Goal: Information Seeking & Learning: Learn about a topic

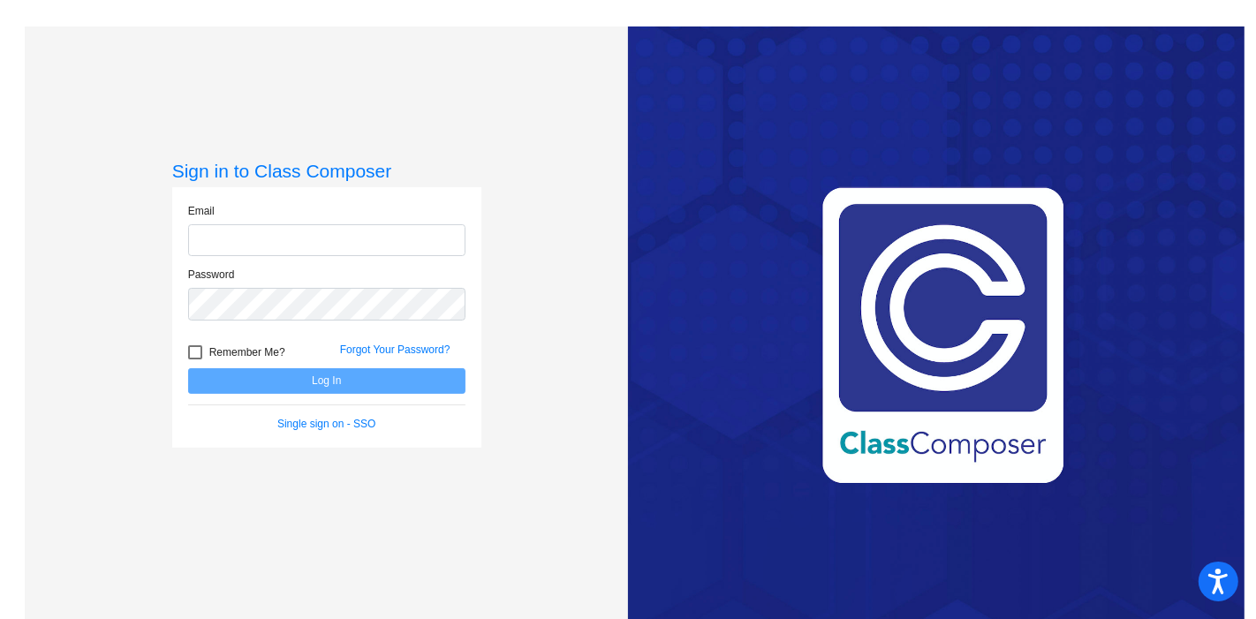
type input "[EMAIL_ADDRESS][DOMAIN_NAME]"
click at [359, 374] on button "Log In" at bounding box center [326, 381] width 277 height 26
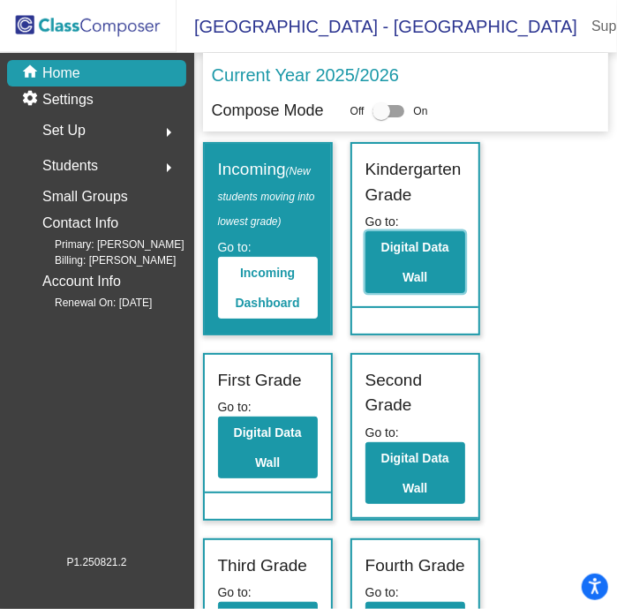
click at [389, 269] on button "Digital Data Wall" at bounding box center [416, 262] width 100 height 62
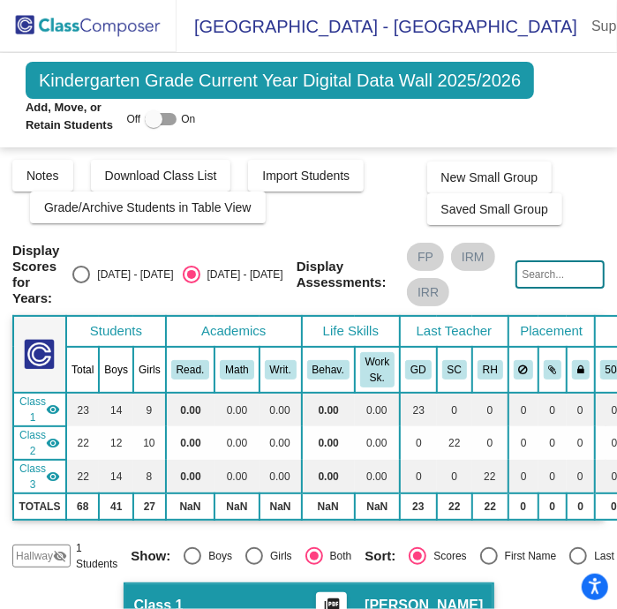
click at [113, 34] on img at bounding box center [88, 26] width 177 height 52
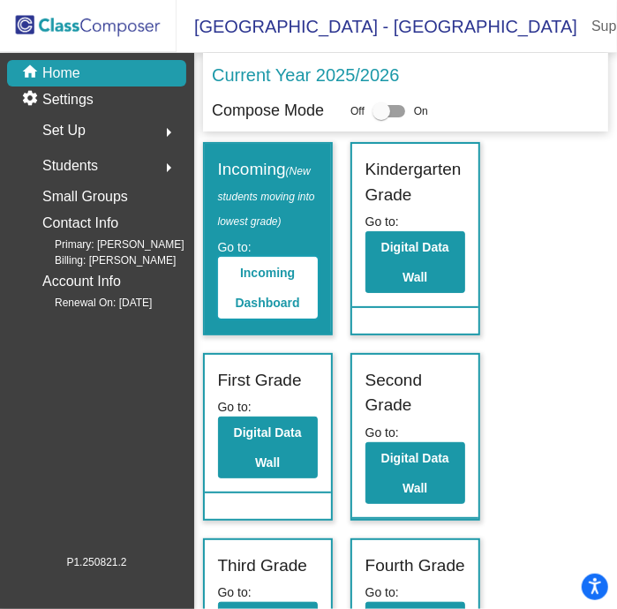
click at [287, 266] on b "Incoming Dashboard" at bounding box center [268, 288] width 64 height 44
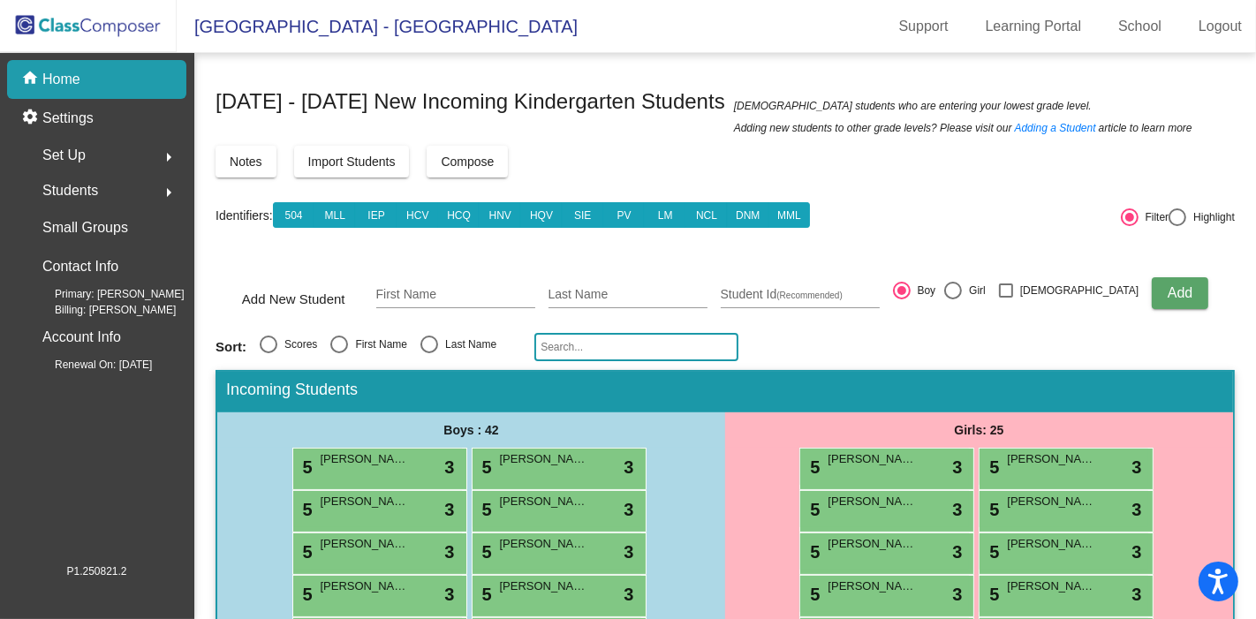
click at [70, 77] on p "Home" at bounding box center [61, 79] width 38 height 21
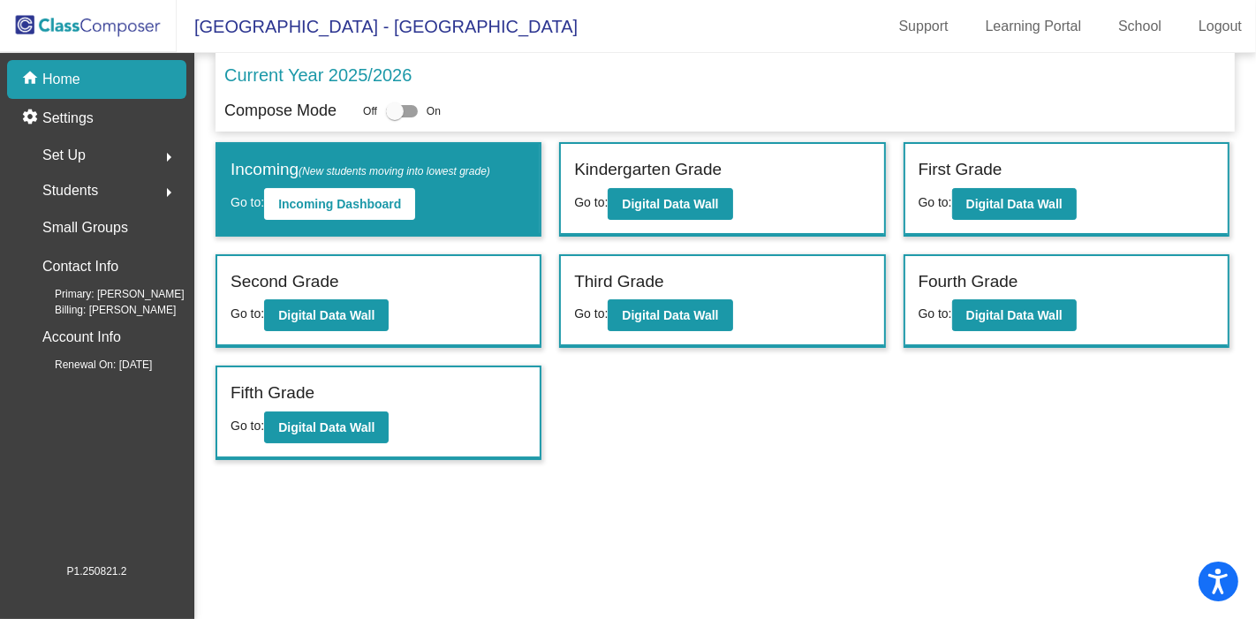
click at [698, 197] on b "Digital Data Wall" at bounding box center [670, 204] width 96 height 14
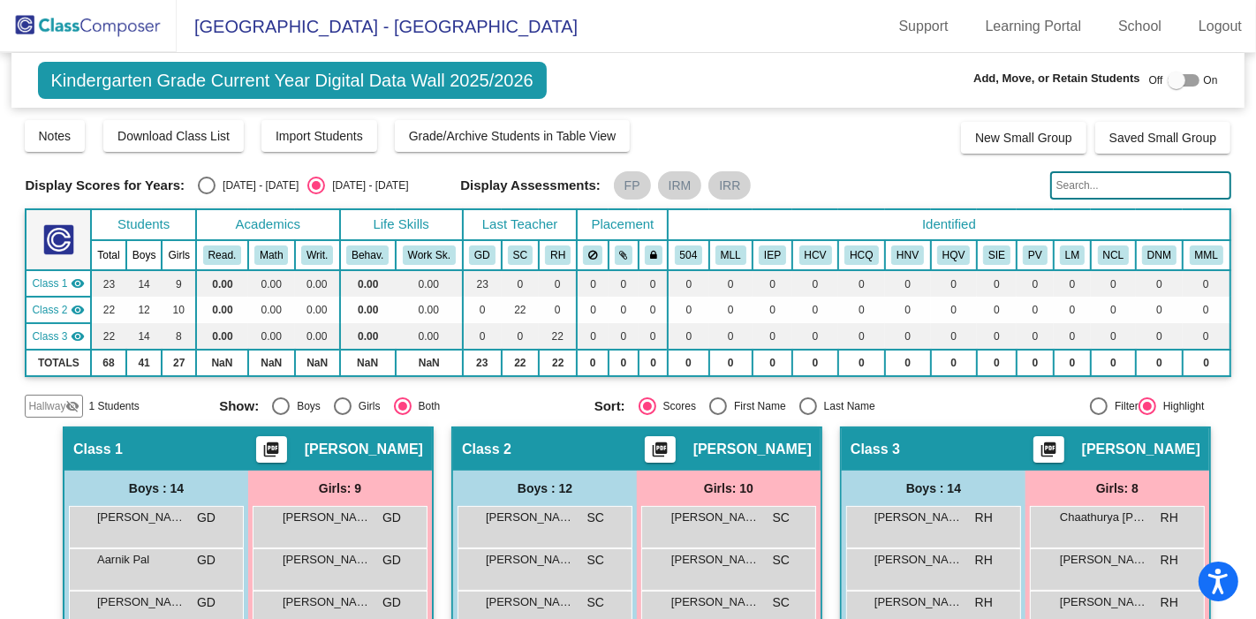
click at [78, 404] on mat-icon "visibility_off" at bounding box center [72, 406] width 14 height 14
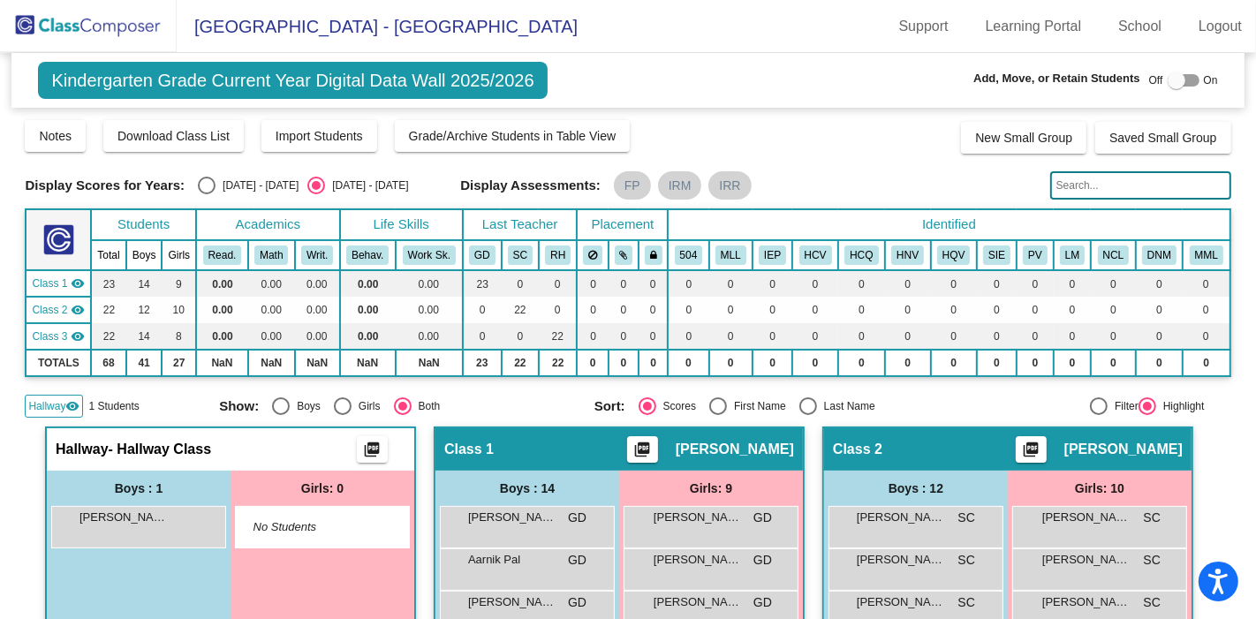
click at [69, 407] on mat-icon "visibility" at bounding box center [72, 406] width 14 height 14
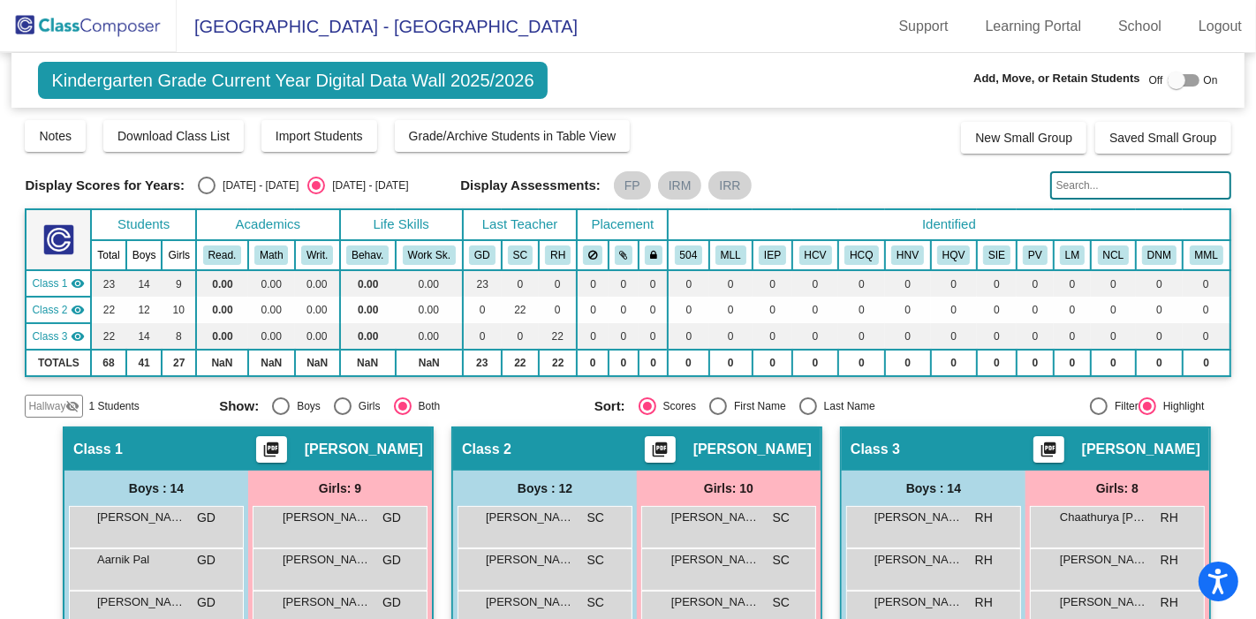
click at [93, 12] on img at bounding box center [88, 26] width 177 height 52
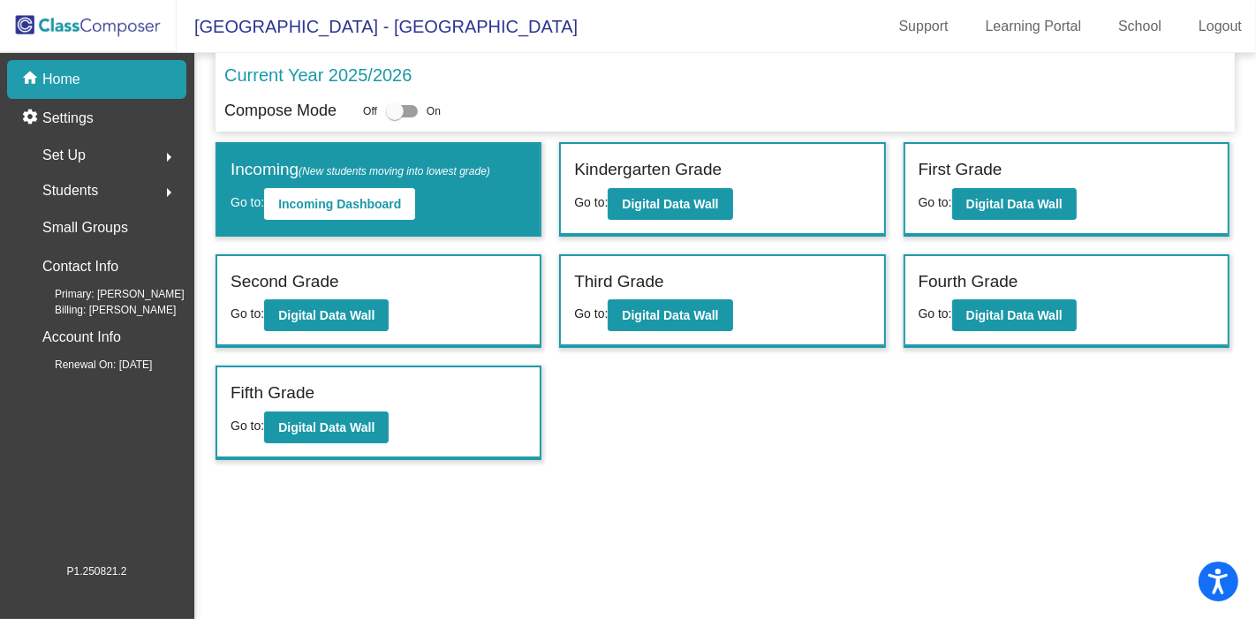
click at [306, 201] on b "Incoming Dashboard" at bounding box center [339, 204] width 123 height 14
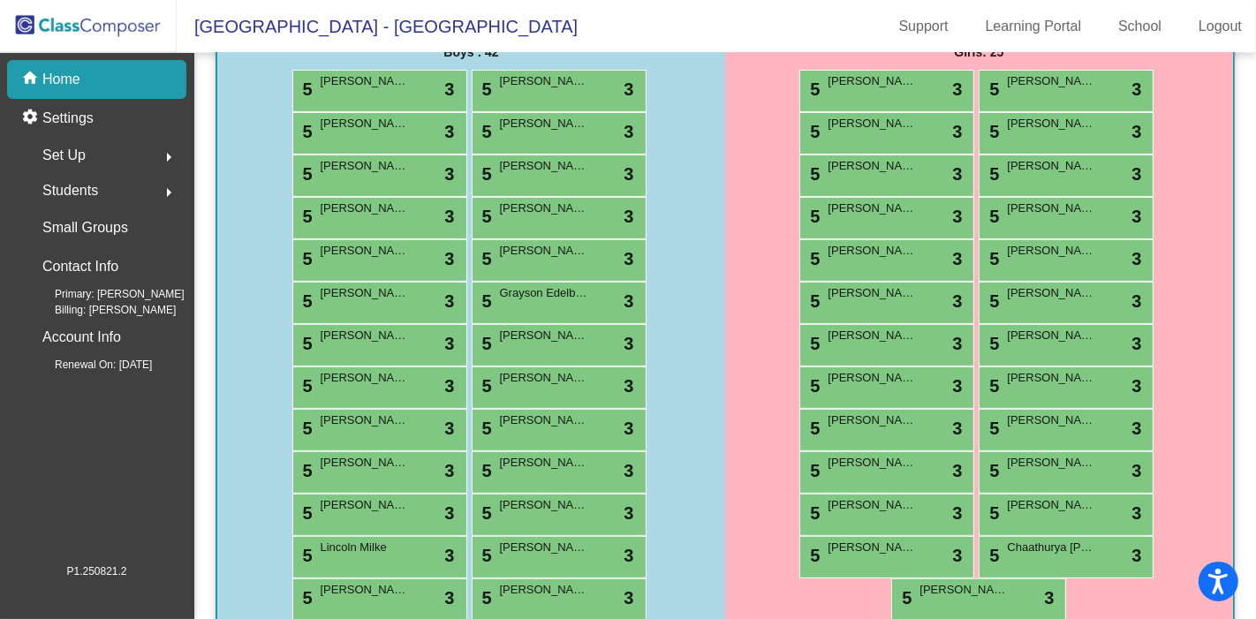
scroll to position [385, 0]
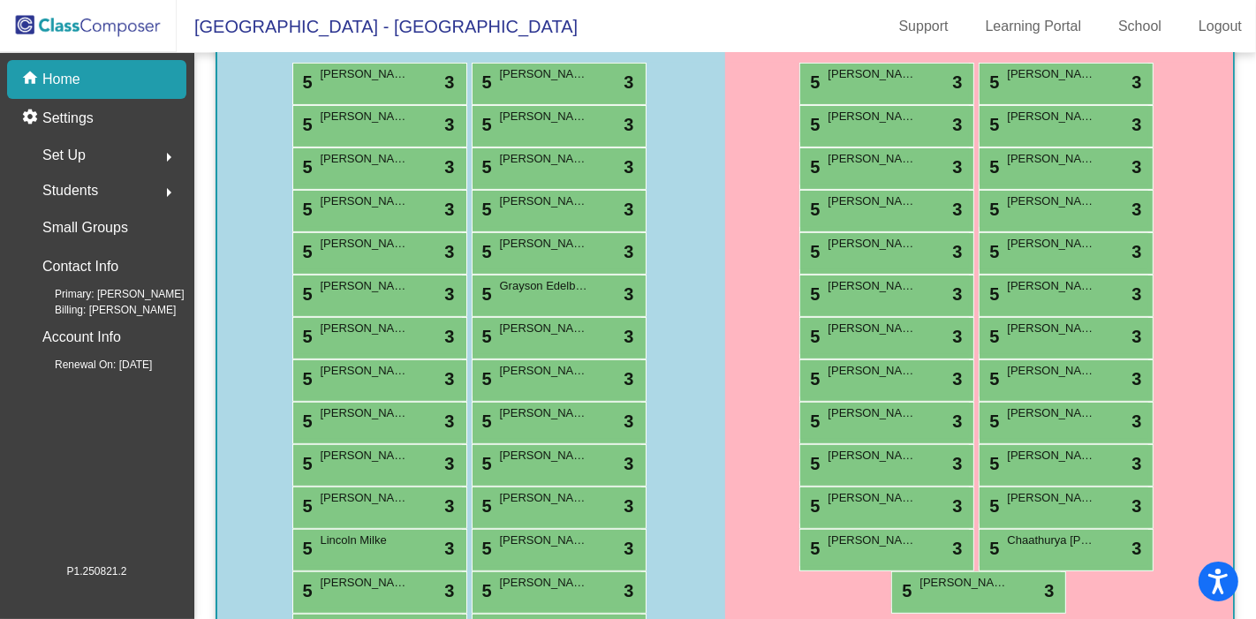
click at [407, 87] on div "5 Parker Adams-Drawsky lock do_not_disturb_alt 3" at bounding box center [377, 82] width 169 height 36
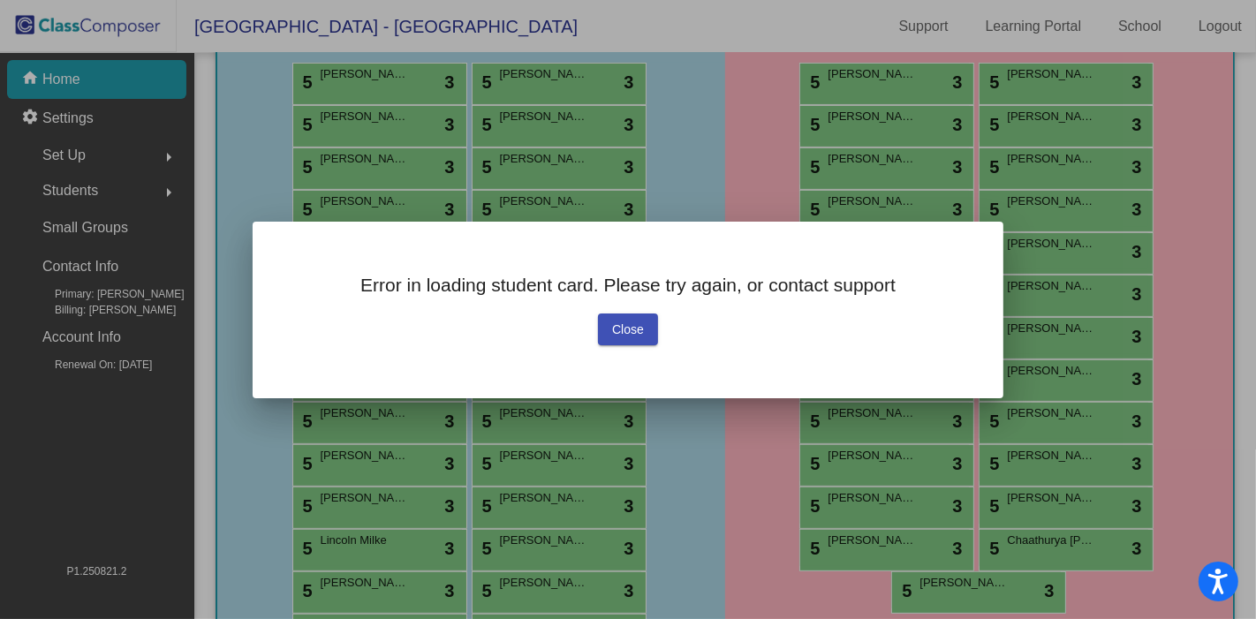
click at [614, 329] on span "Close" at bounding box center [628, 329] width 32 height 14
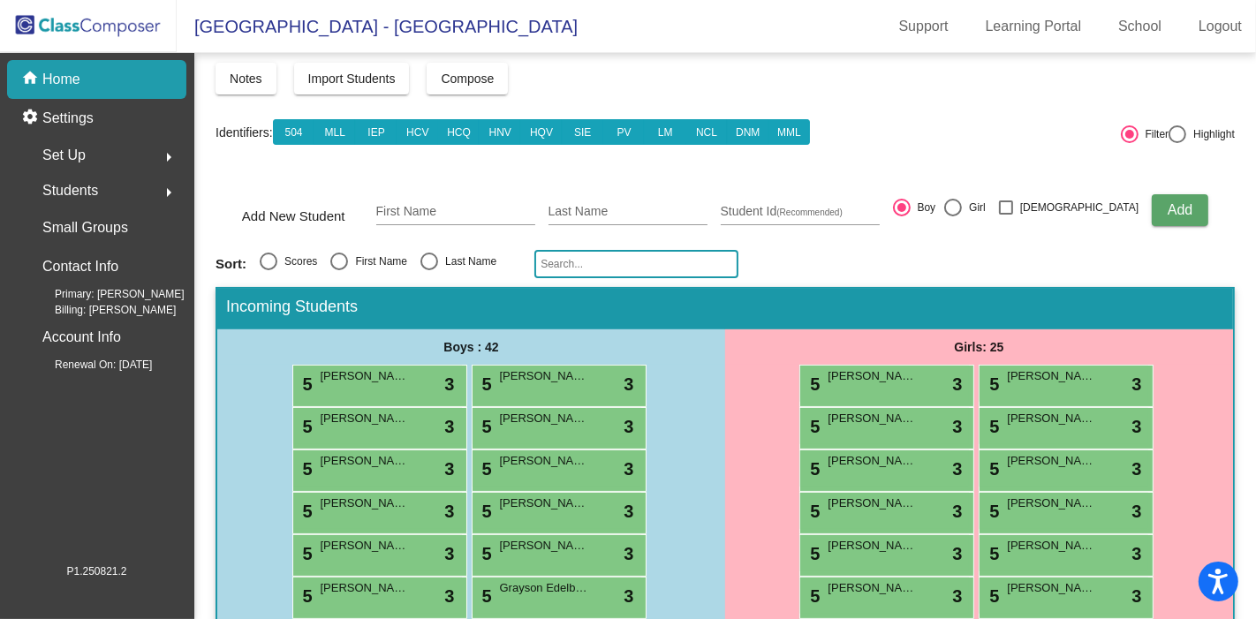
scroll to position [82, 0]
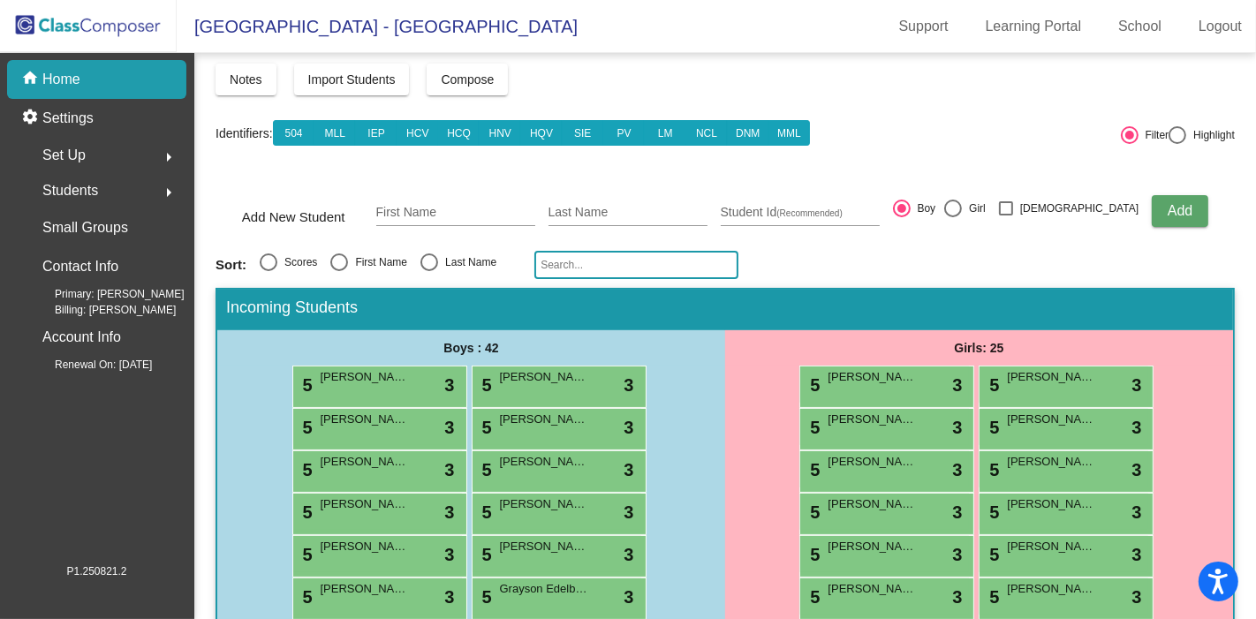
click at [572, 377] on span "Vladislav Akolzin" at bounding box center [544, 377] width 88 height 18
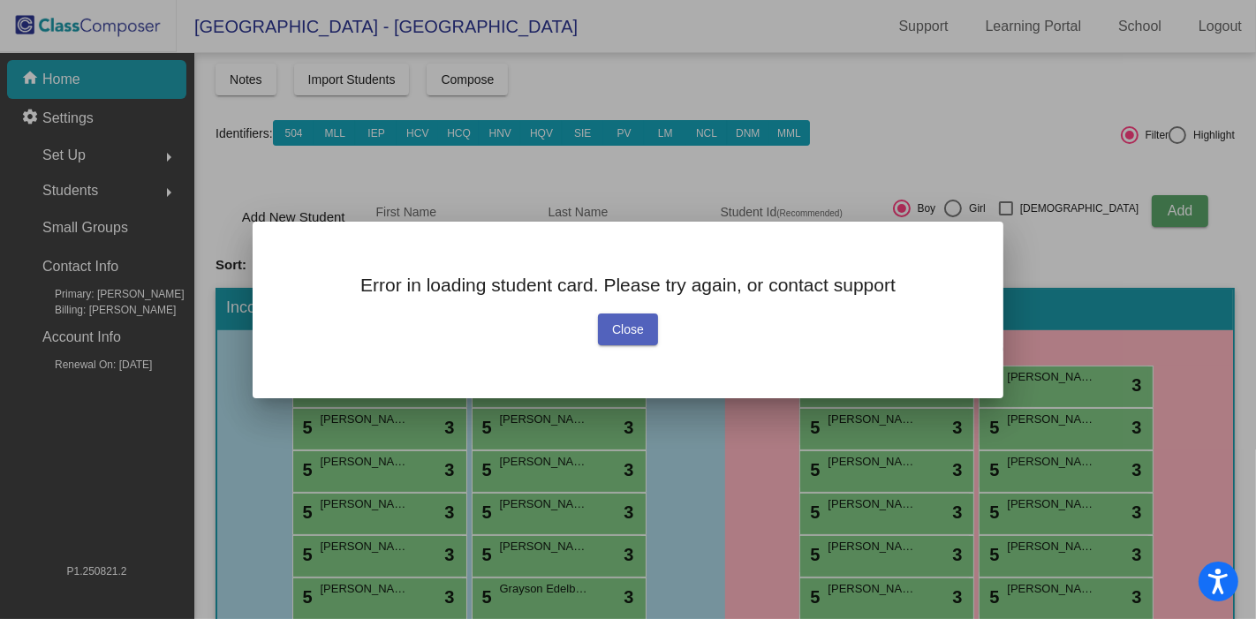
click at [638, 322] on span "Close" at bounding box center [628, 329] width 32 height 14
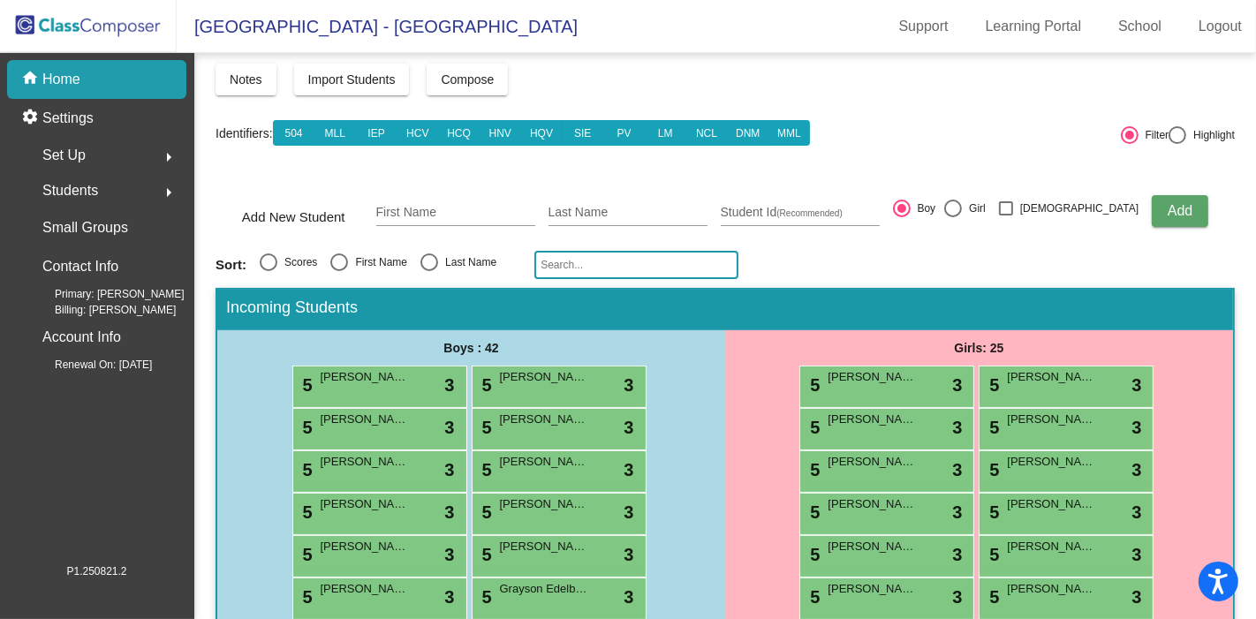
click at [873, 392] on div "5 Farah Balthazar lock do_not_disturb_alt 3" at bounding box center [884, 385] width 169 height 36
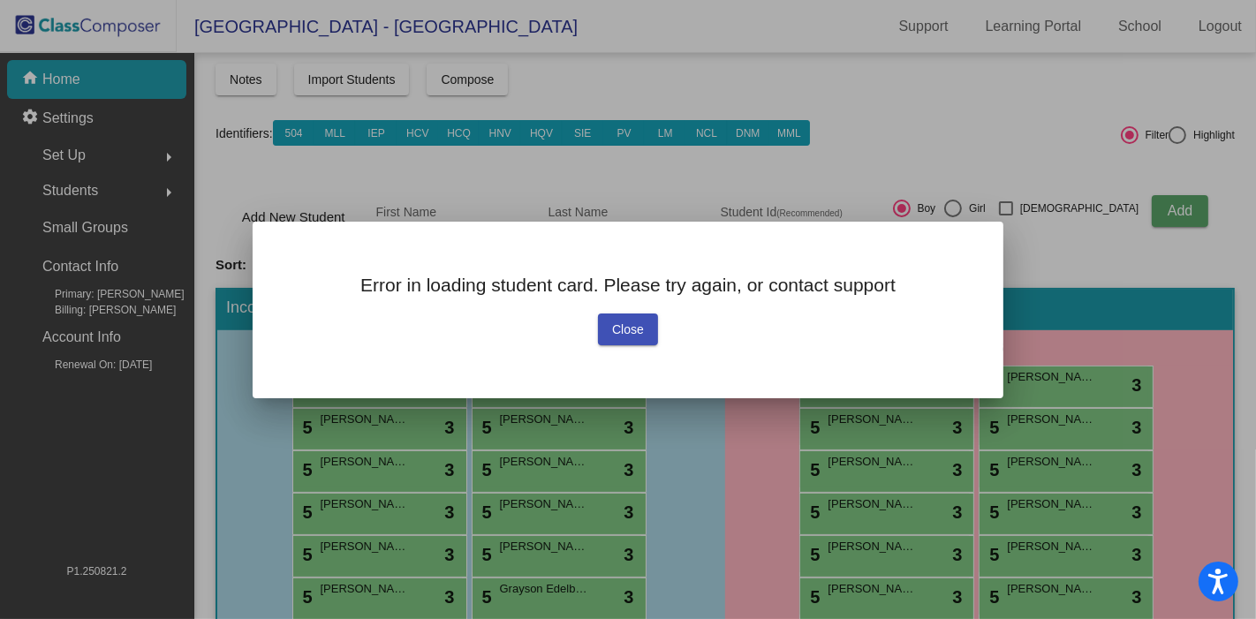
click at [629, 326] on span "Close" at bounding box center [628, 329] width 32 height 14
